Goal: Check status

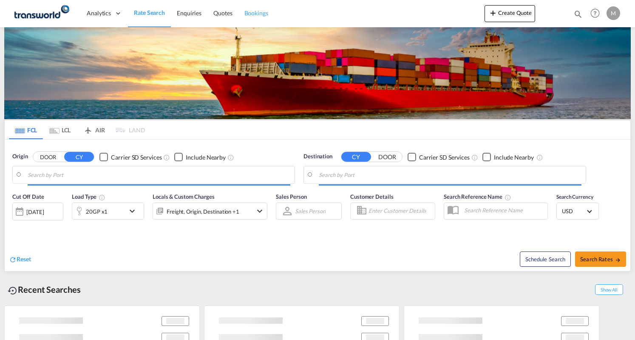
click at [260, 19] on link "Bookings" at bounding box center [256, 14] width 36 height 28
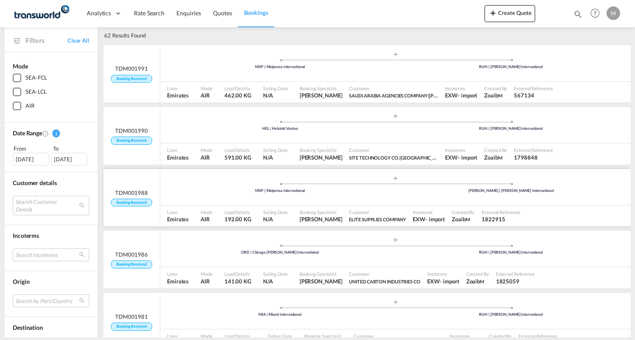
scroll to position [128, 0]
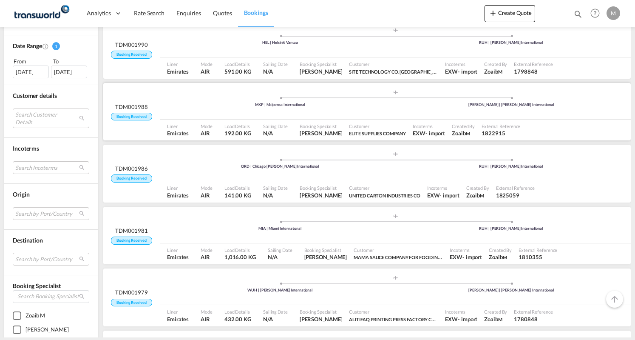
click at [246, 115] on div ".a{fill:#aaa8ad;} .a{fill:#aaa8ad;} MXP | Malpensa International [PERSON_NAME] …" at bounding box center [395, 103] width 471 height 28
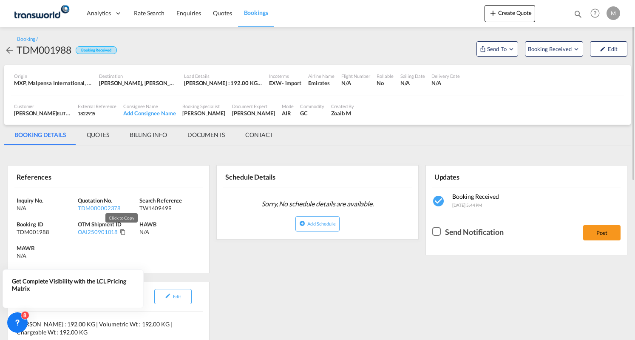
click at [121, 230] on md-icon "Click to Copy" at bounding box center [123, 232] width 6 height 6
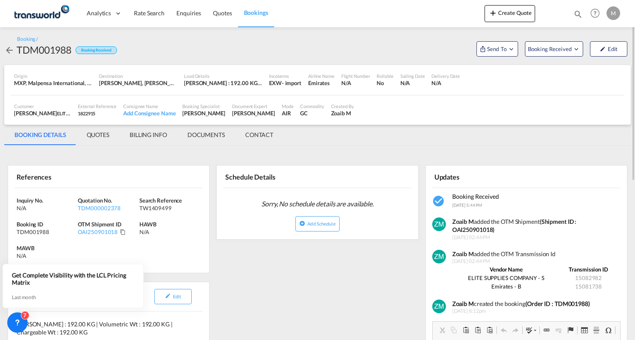
click at [163, 135] on md-tab-item "BILLING INFO" at bounding box center [148, 135] width 58 height 20
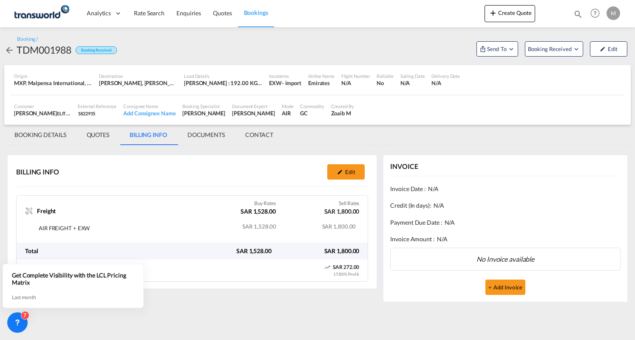
click at [249, 11] on span "Bookings" at bounding box center [256, 12] width 24 height 7
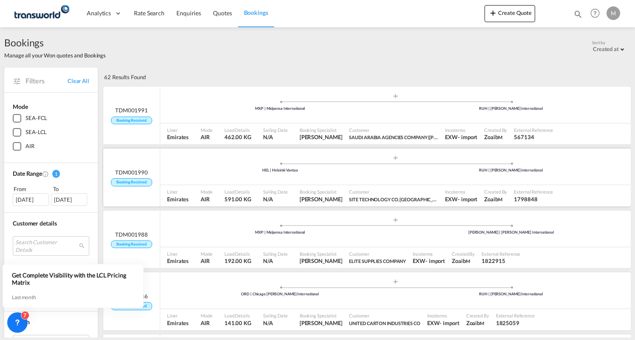
click at [202, 183] on div ".a{fill:#aaa8ad;} .a{fill:#aaa8ad;} HEL | Helsinki Vantaa RUH | [PERSON_NAME] I…" at bounding box center [395, 166] width 471 height 37
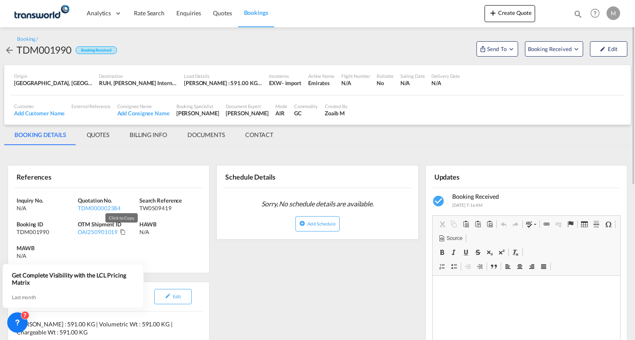
click at [122, 232] on md-icon "Click to Copy" at bounding box center [123, 232] width 6 height 6
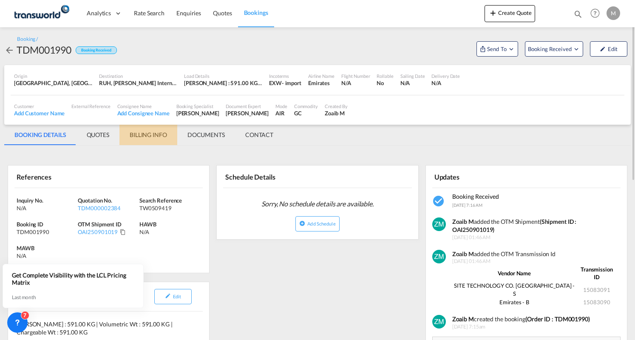
click at [150, 133] on md-tab-item "BILLING INFO" at bounding box center [148, 135] width 58 height 20
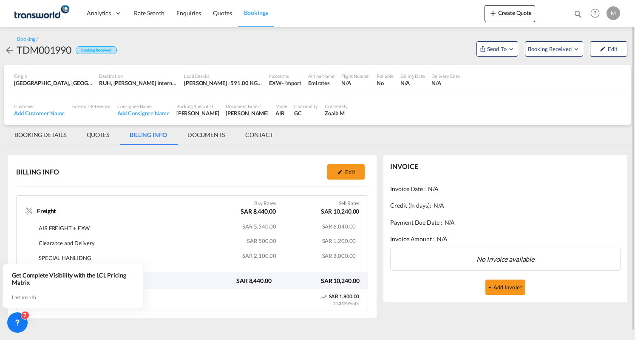
click at [255, 12] on span "Bookings" at bounding box center [256, 12] width 24 height 7
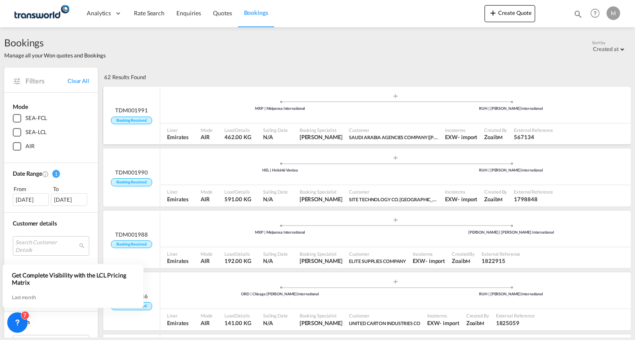
click at [208, 115] on div ".a{fill:#aaa8ad;} .a{fill:#aaa8ad;} MXP | Malpensa International RUH | [PERSON_…" at bounding box center [395, 106] width 471 height 26
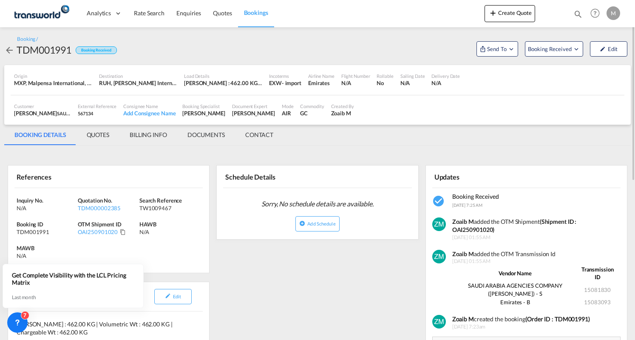
click at [122, 232] on md-icon "Click to Copy" at bounding box center [123, 232] width 6 height 6
click at [159, 140] on md-tab-item "BILLING INFO" at bounding box center [148, 135] width 58 height 20
